Goal: Information Seeking & Learning: Compare options

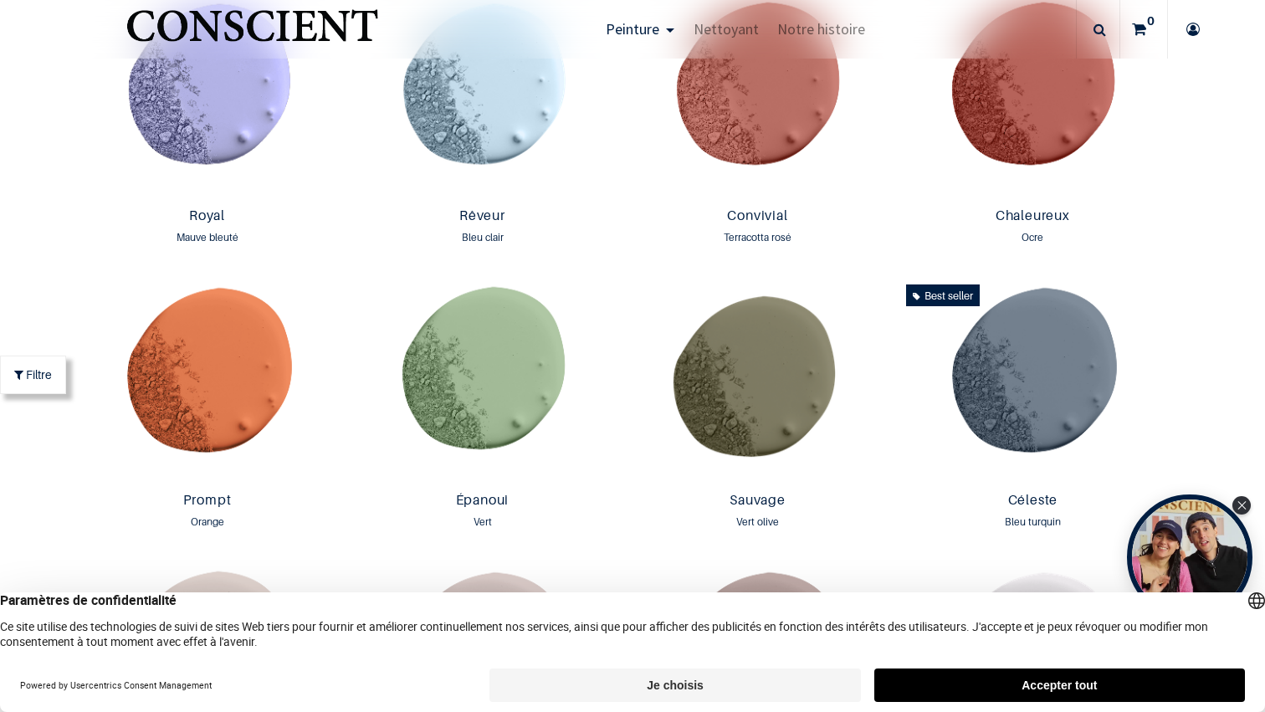
scroll to position [2099, 0]
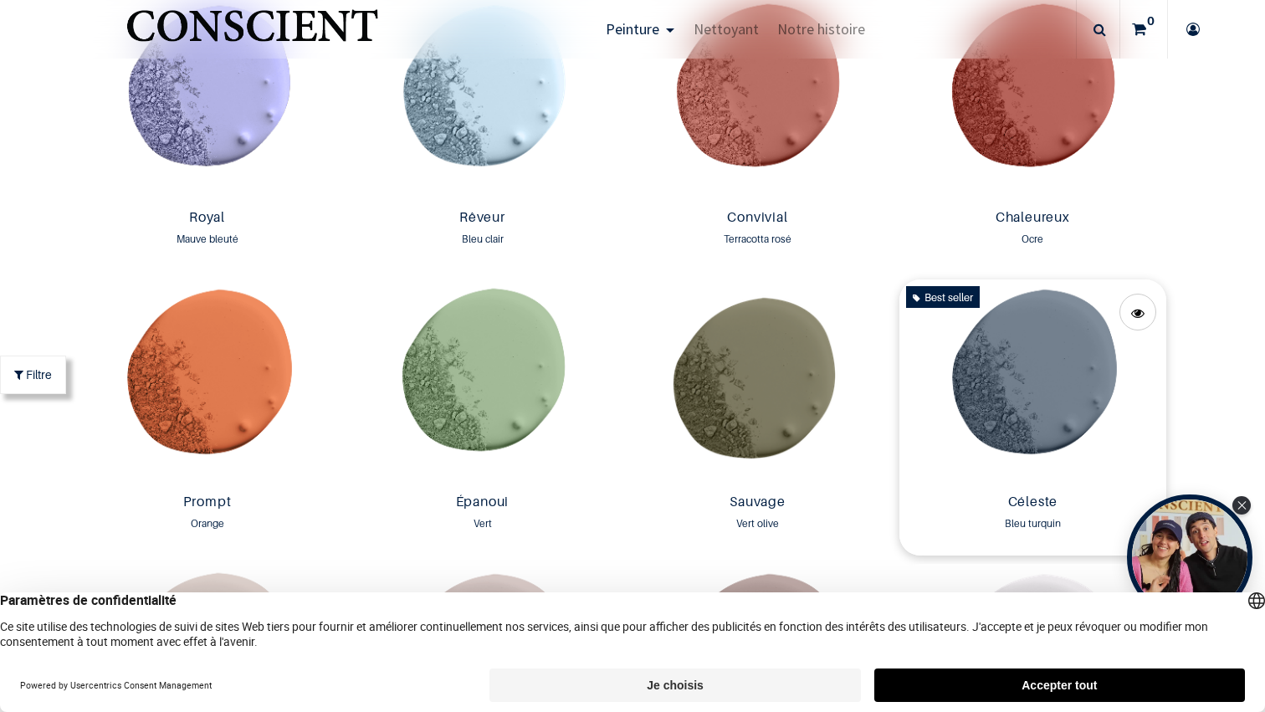
click at [1081, 379] on img at bounding box center [1033, 383] width 267 height 208
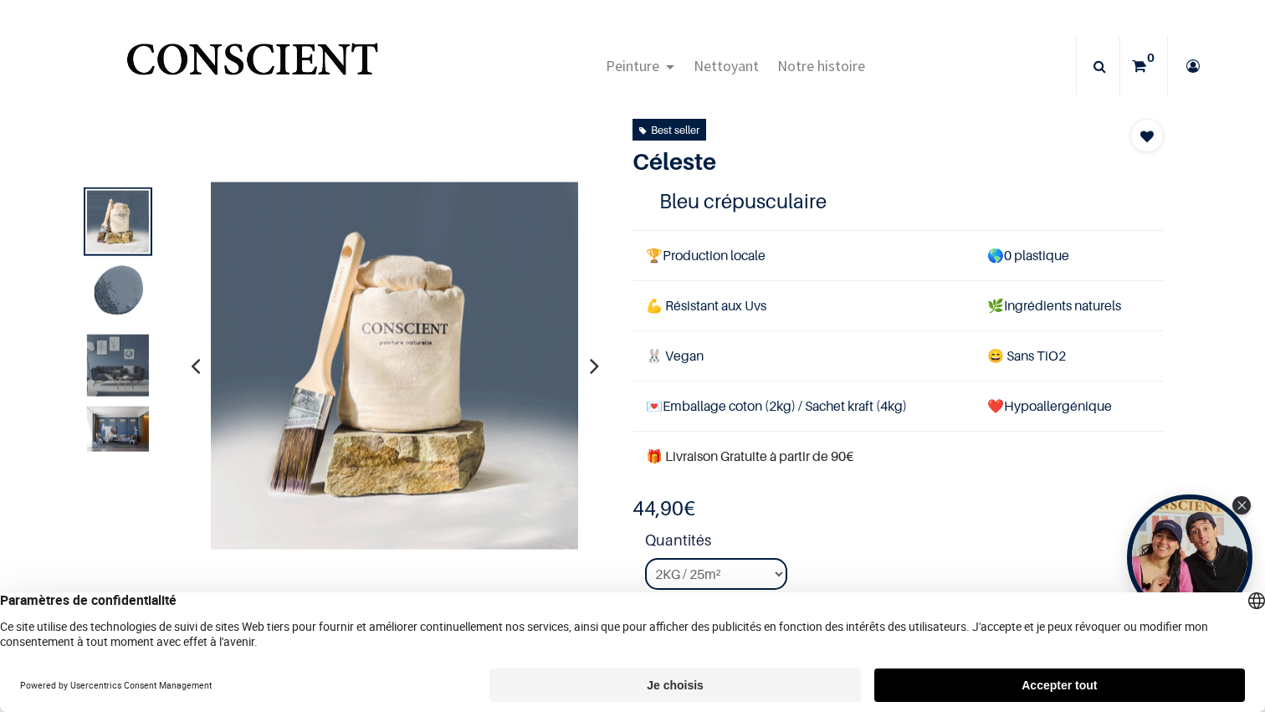
click at [135, 351] on img at bounding box center [118, 365] width 62 height 62
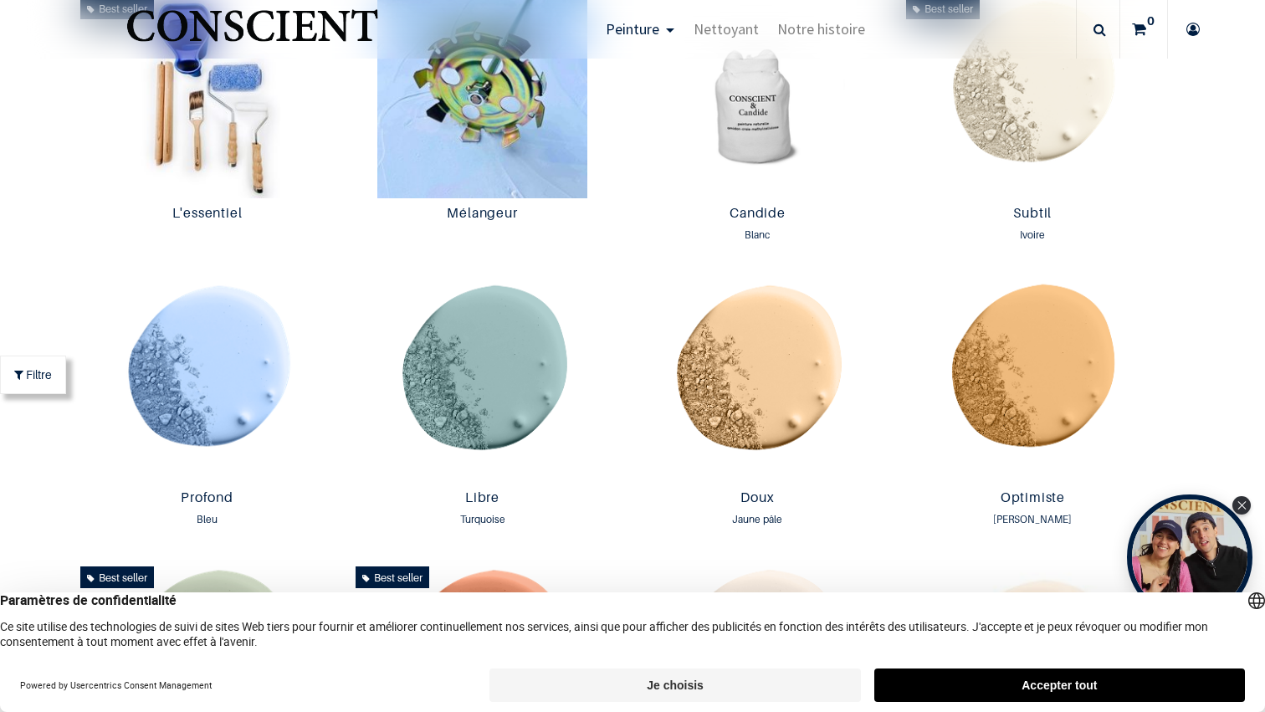
scroll to position [972, 0]
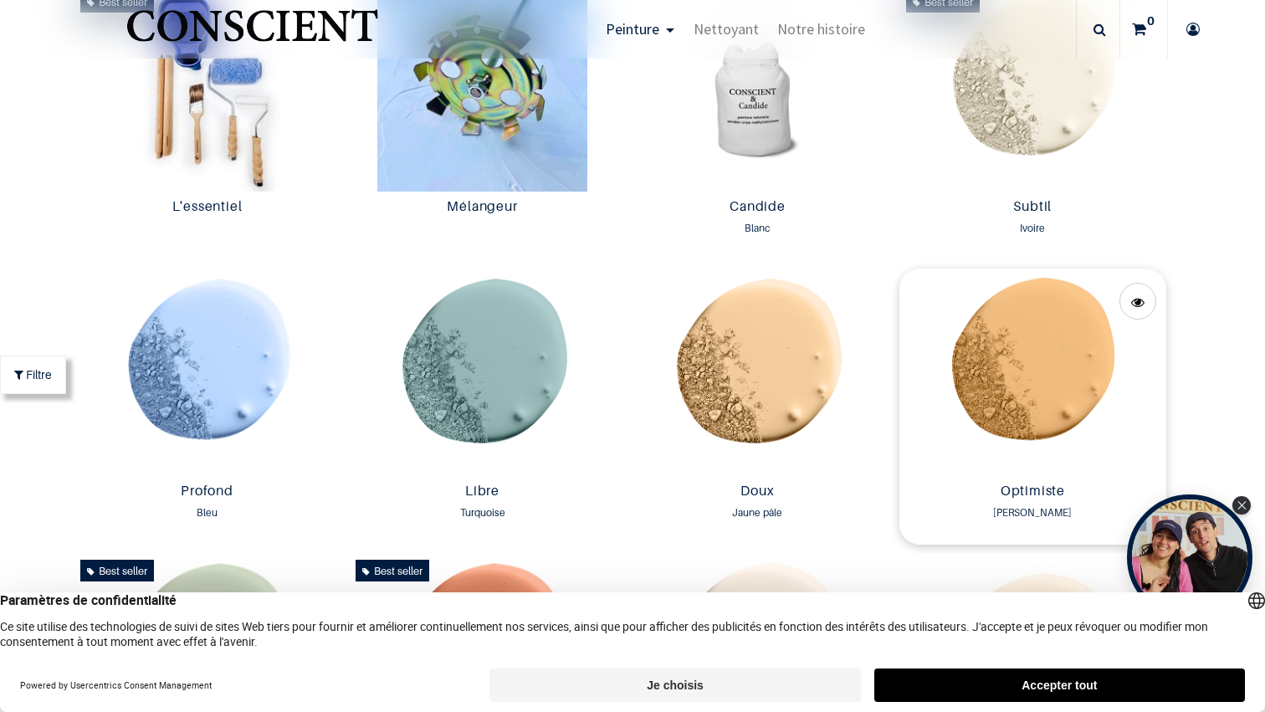
click at [1026, 382] on img at bounding box center [1033, 373] width 267 height 208
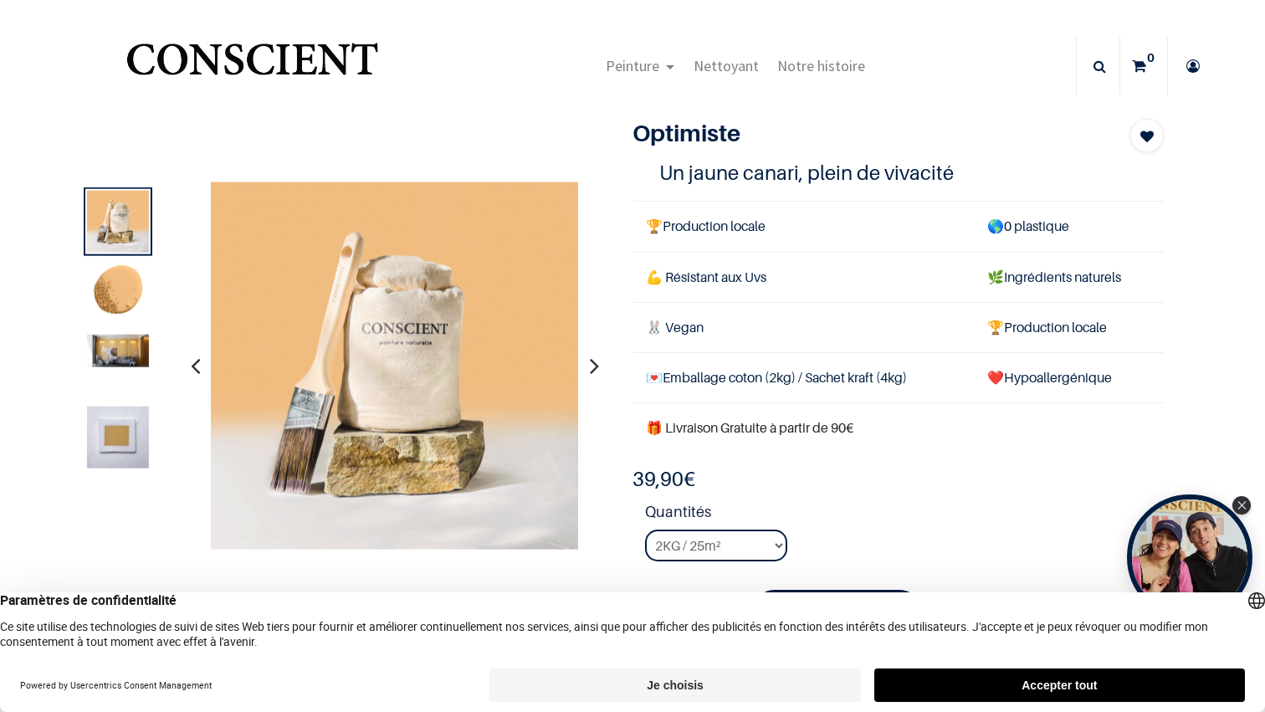
click at [117, 290] on img at bounding box center [118, 293] width 62 height 62
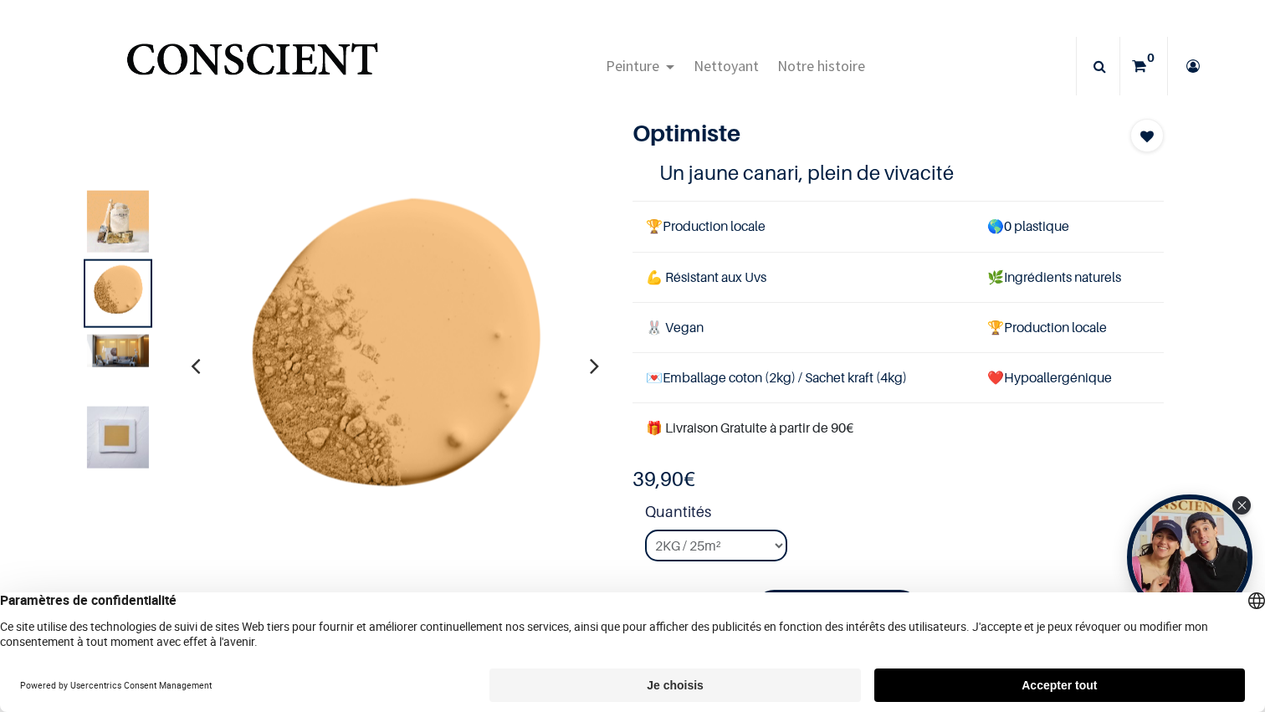
click at [131, 224] on img at bounding box center [118, 221] width 62 height 62
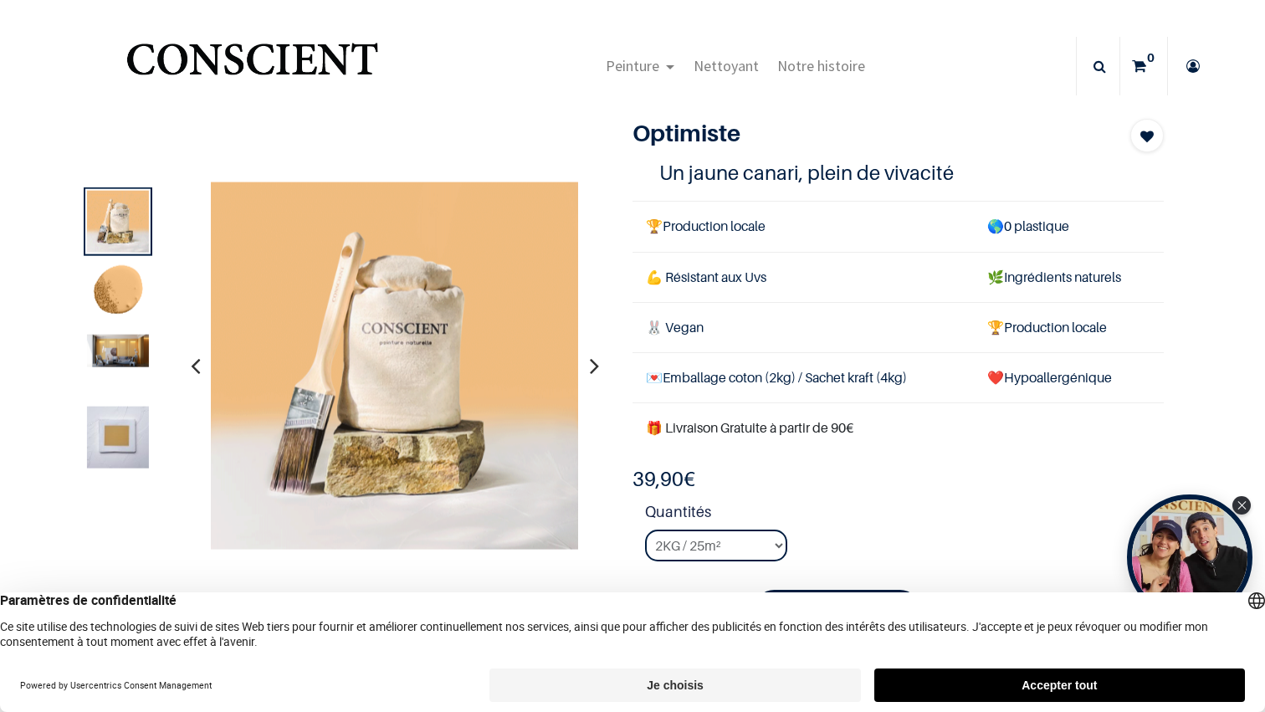
click at [126, 427] on img at bounding box center [118, 437] width 62 height 62
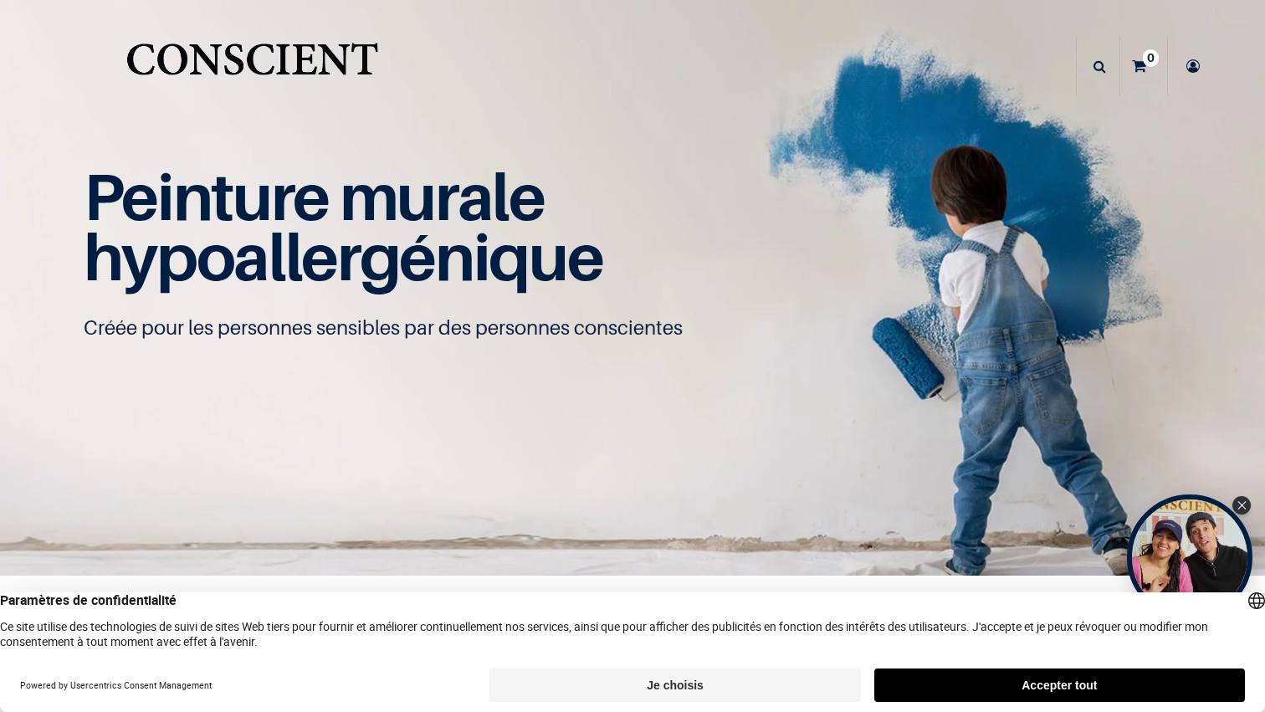
scroll to position [1, 0]
